Goal: Find specific page/section: Find specific page/section

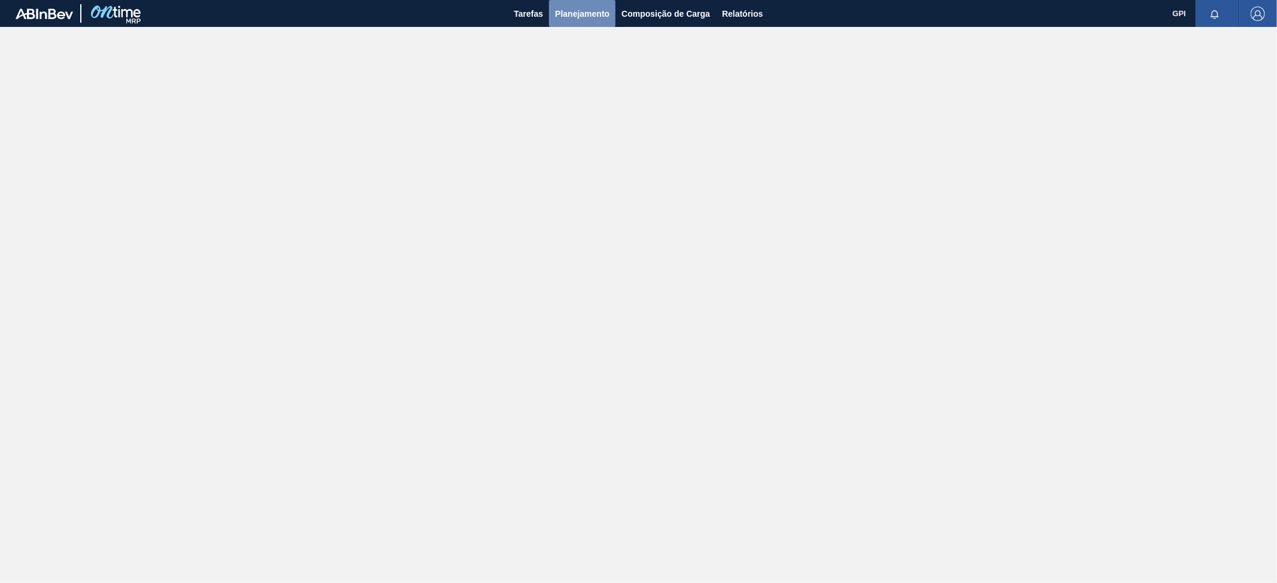
click at [587, 12] on span "Planejamento" at bounding box center [582, 14] width 54 height 14
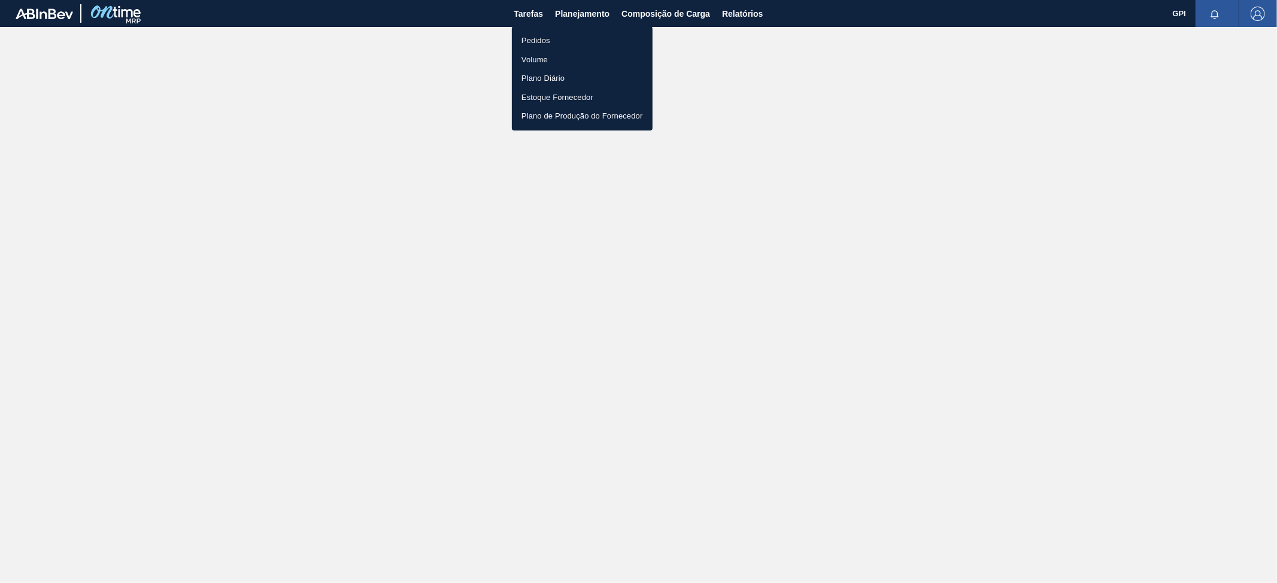
click at [539, 35] on li "Pedidos" at bounding box center [582, 40] width 141 height 19
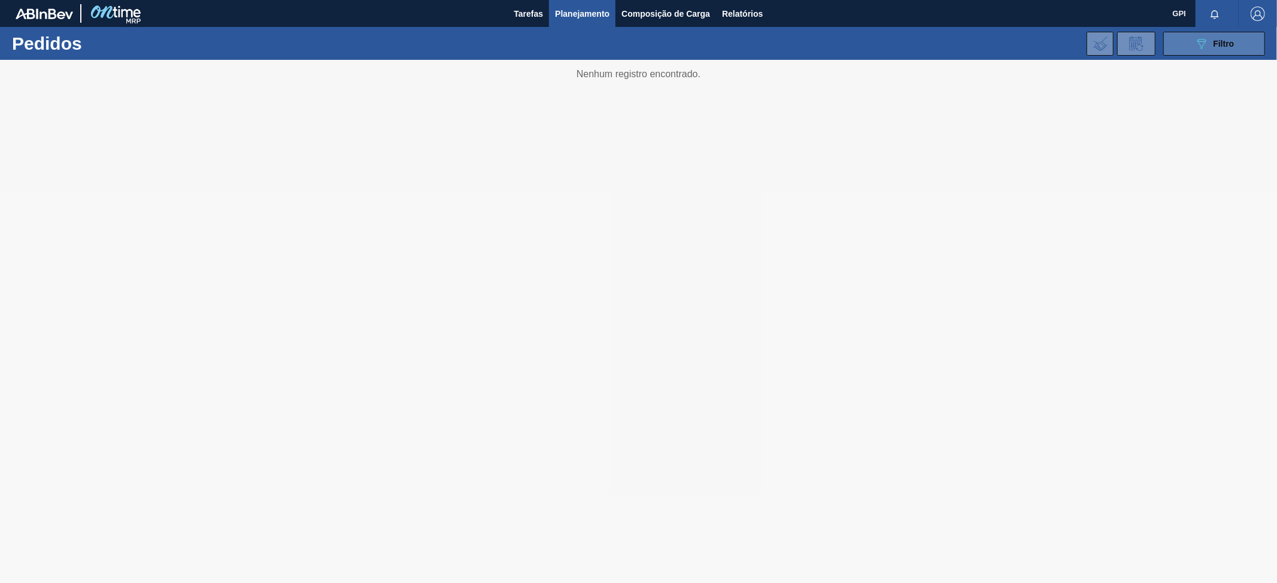
click at [1205, 40] on icon "089F7B8B-B2A5-4AFE-B5C0-19BA573D28AC" at bounding box center [1201, 44] width 14 height 14
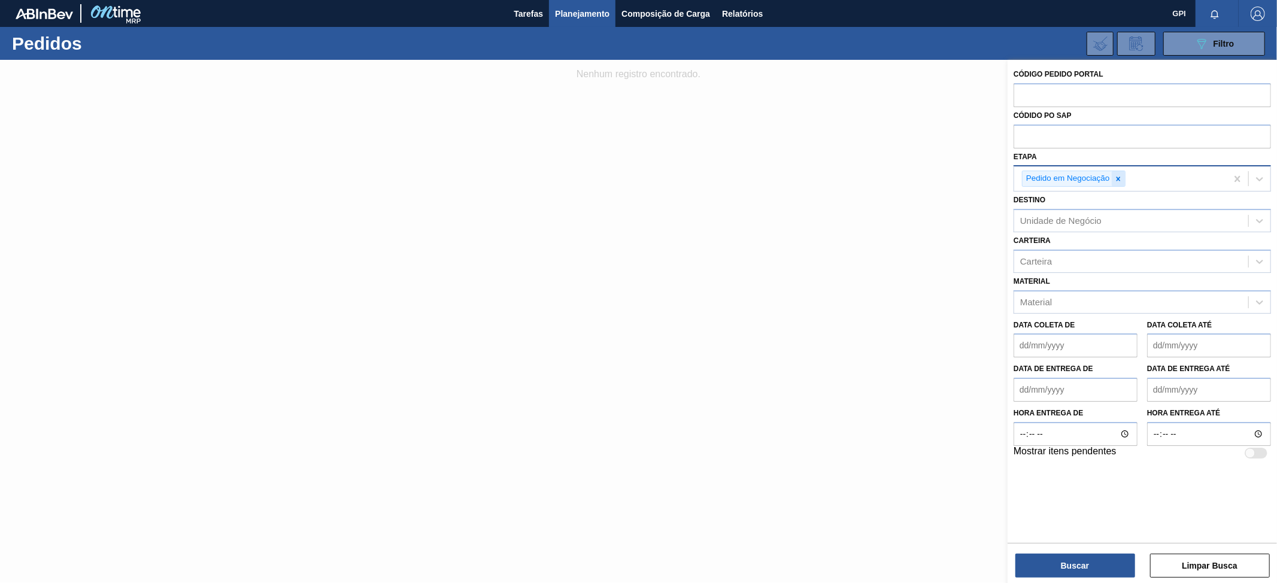
click at [1121, 178] on icon at bounding box center [1118, 179] width 8 height 8
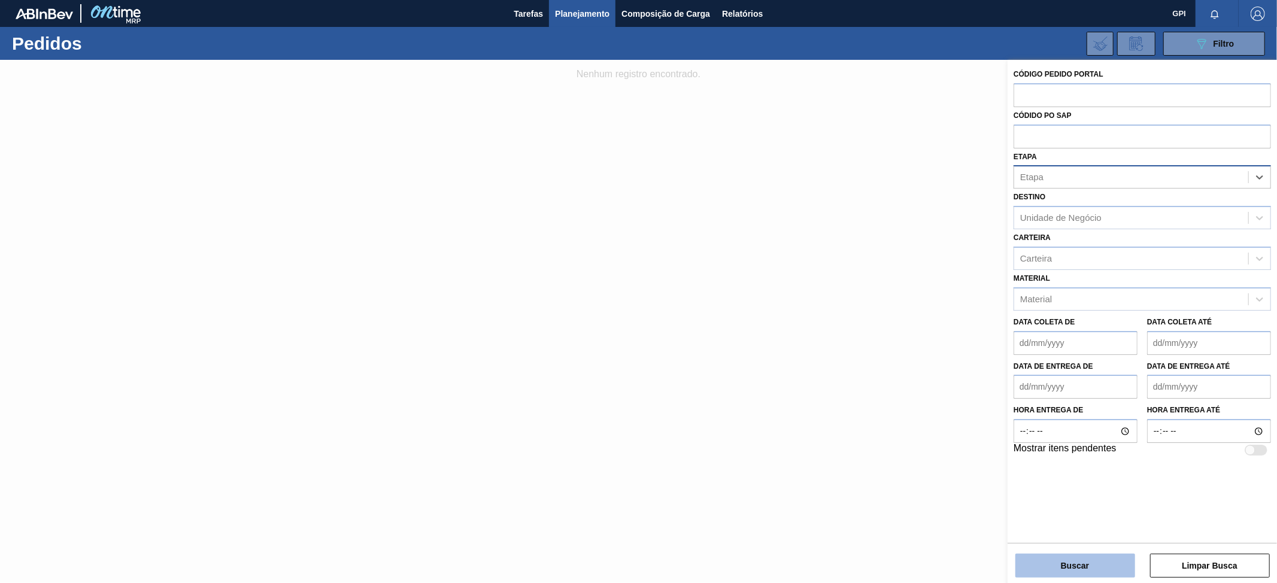
click at [1085, 569] on button "Buscar" at bounding box center [1075, 566] width 120 height 24
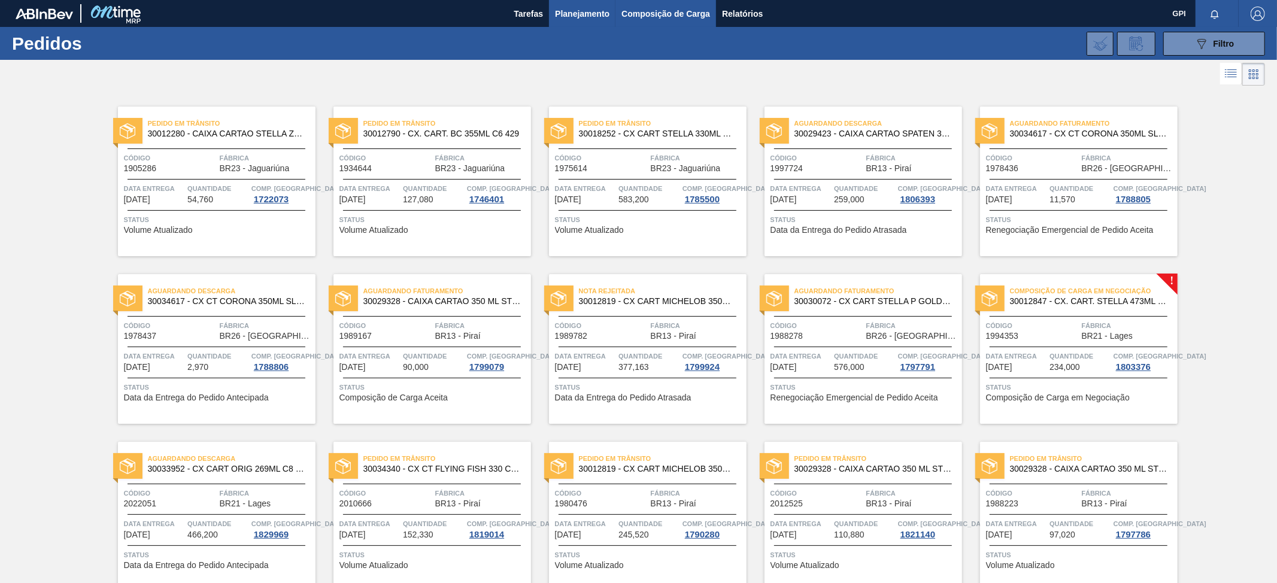
click at [642, 14] on span "Composição de Carga" at bounding box center [665, 14] width 89 height 14
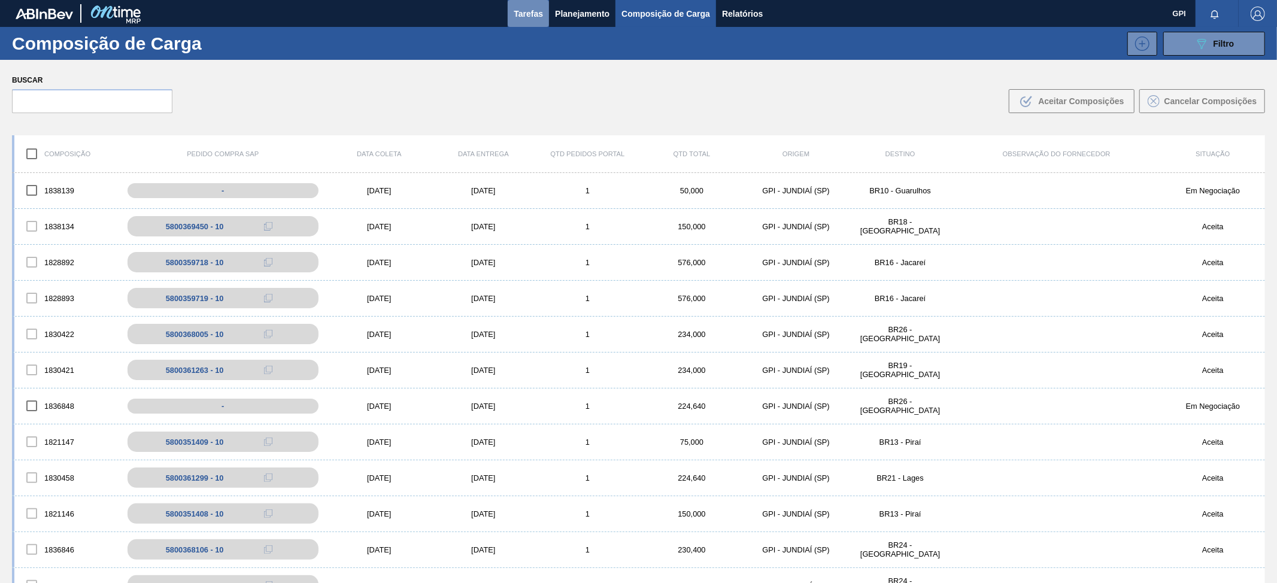
click at [537, 19] on span "Tarefas" at bounding box center [528, 14] width 29 height 14
